Goal: Check status: Check status

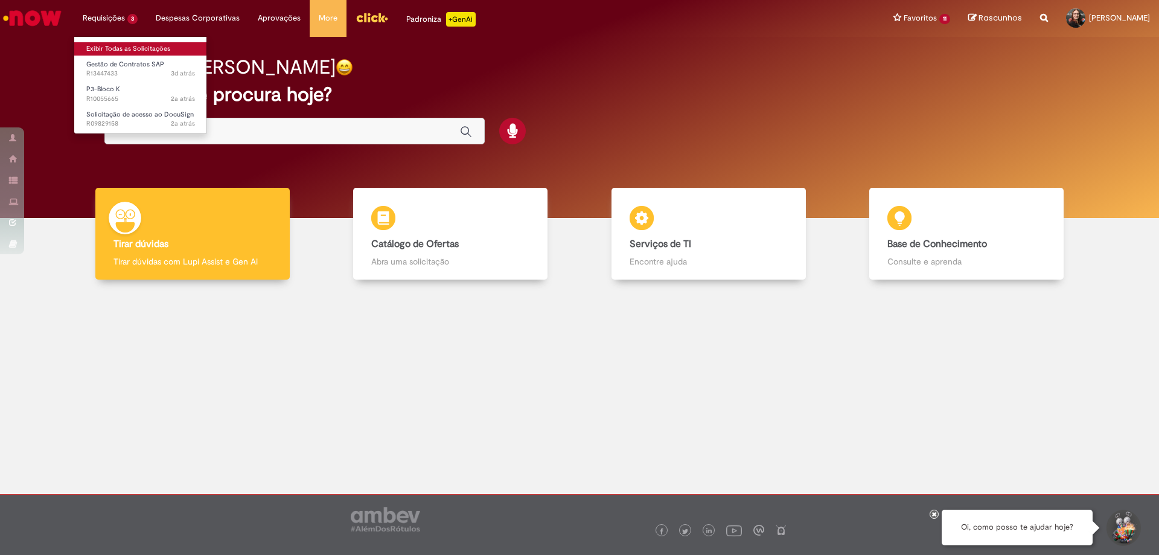
click at [104, 47] on link "Exibir Todas as Solicitações" at bounding box center [140, 48] width 133 height 13
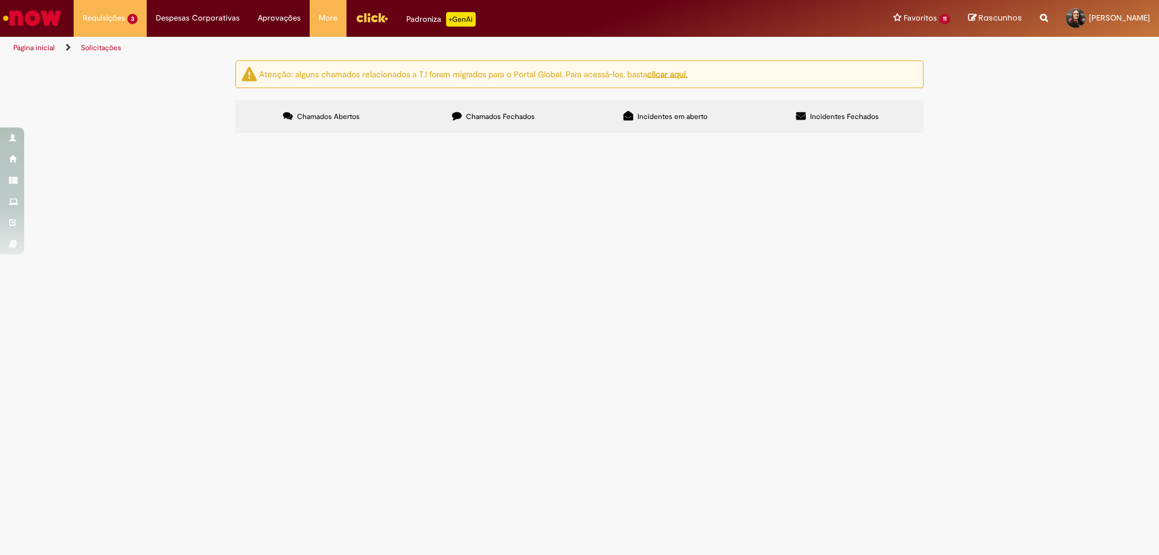
click at [0, 0] on span "Bom Dia! Contrato nº.4600021039 não migrou para o S4, o mesmo foi renovado conf…" at bounding box center [0, 0] width 0 height 0
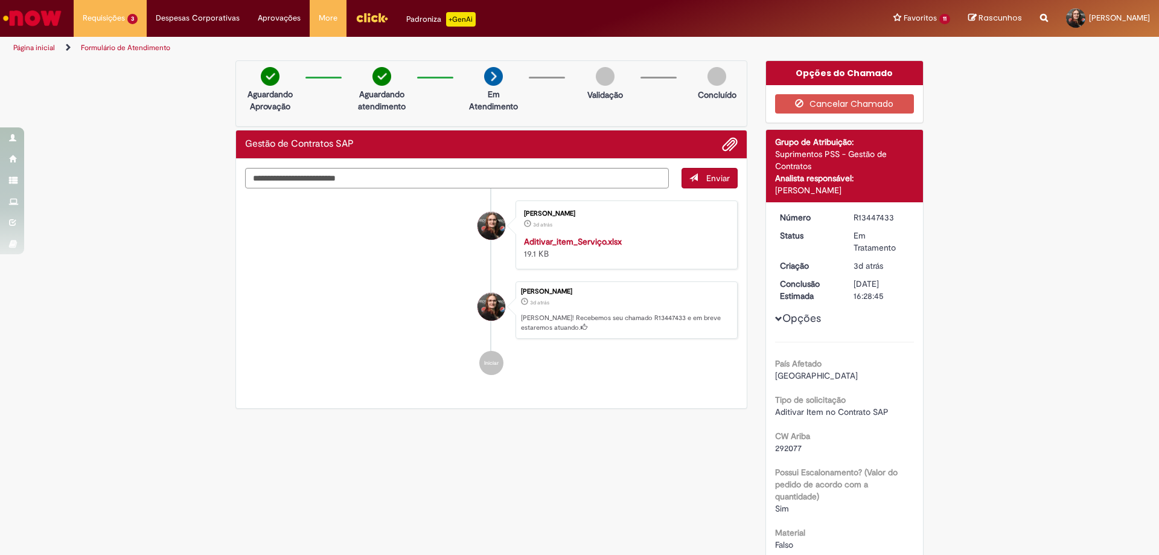
copy div "R13447433"
drag, startPoint x: 847, startPoint y: 217, endPoint x: 896, endPoint y: 215, distance: 49.0
click at [896, 215] on dd "R13447433" at bounding box center [882, 217] width 74 height 12
